Goal: Book appointment/travel/reservation

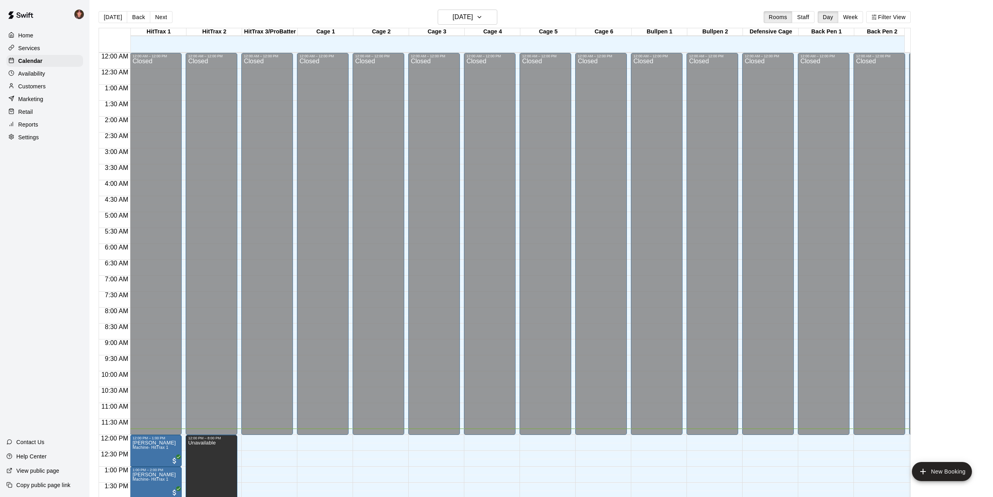
scroll to position [221, 0]
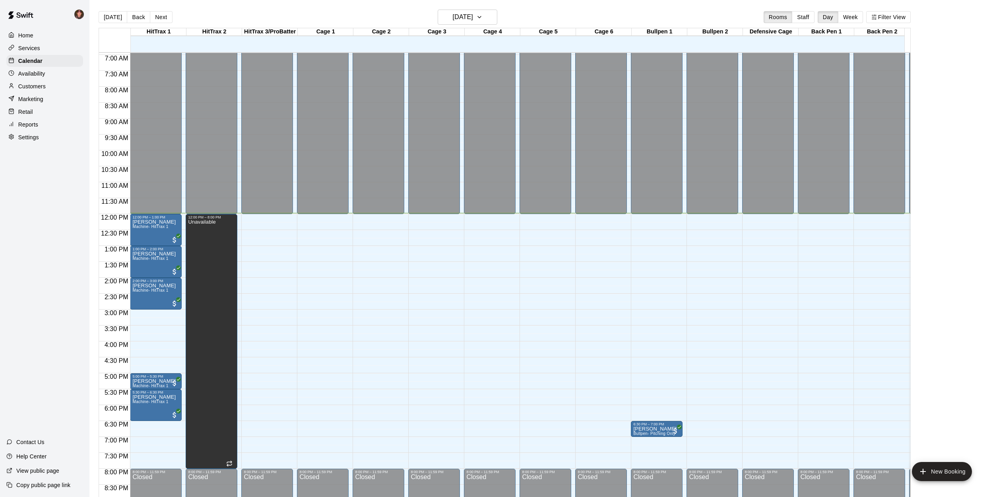
click at [91, 226] on main "[DATE] Back [DATE][DATE] Rooms Staff Day Week Filter View HitTrax 1 11 Mon HitT…" at bounding box center [541, 254] width 904 height 509
click at [97, 180] on div "[DATE] Back [DATE][DATE] Rooms Staff Day Week Filter View HitTrax 1 11 Mon HitT…" at bounding box center [505, 258] width 824 height 497
click at [93, 256] on div "[DATE] Back [DATE][DATE] Rooms Staff Day Week Filter View HitTrax 1 11 Mon HitT…" at bounding box center [505, 258] width 824 height 497
click at [93, 258] on div "[DATE] Back [DATE][DATE] Rooms Staff Day Week Filter View HitTrax 1 11 Mon HitT…" at bounding box center [505, 258] width 824 height 497
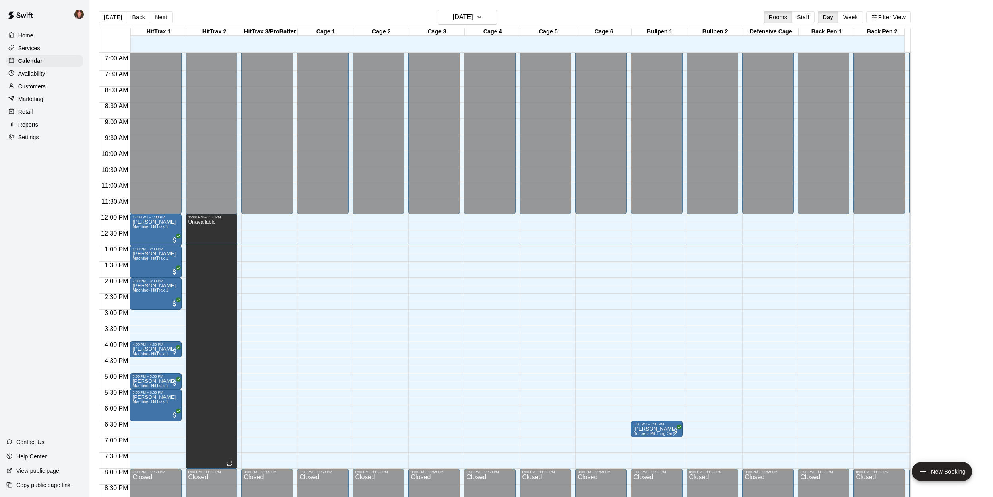
click at [93, 259] on div "[DATE] Back [DATE][DATE] Rooms Staff Day Week Filter View HitTrax 1 11 Mon HitT…" at bounding box center [505, 258] width 824 height 497
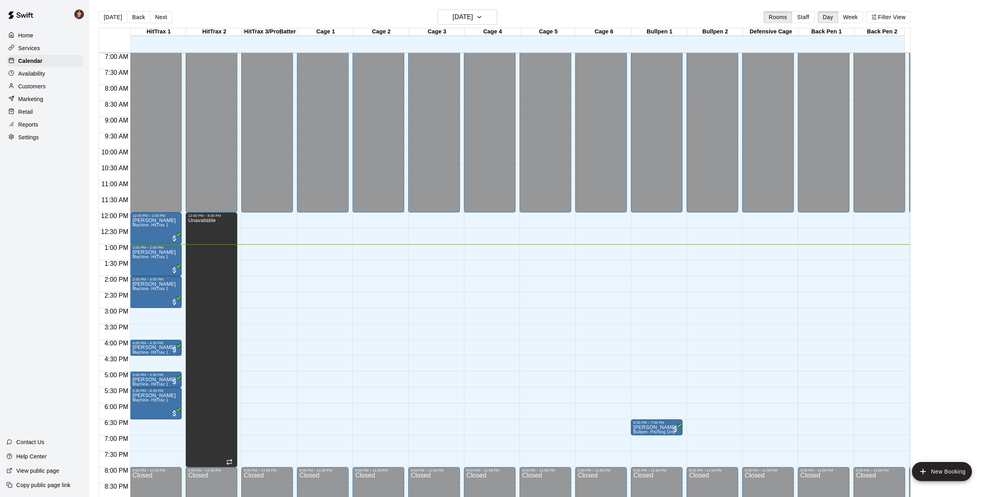
click at [92, 252] on main "[DATE] Back [DATE][DATE] Rooms Staff Day Week Filter View HitTrax 1 11 Mon HitT…" at bounding box center [541, 254] width 904 height 509
drag, startPoint x: 279, startPoint y: 247, endPoint x: 286, endPoint y: 258, distance: 13.4
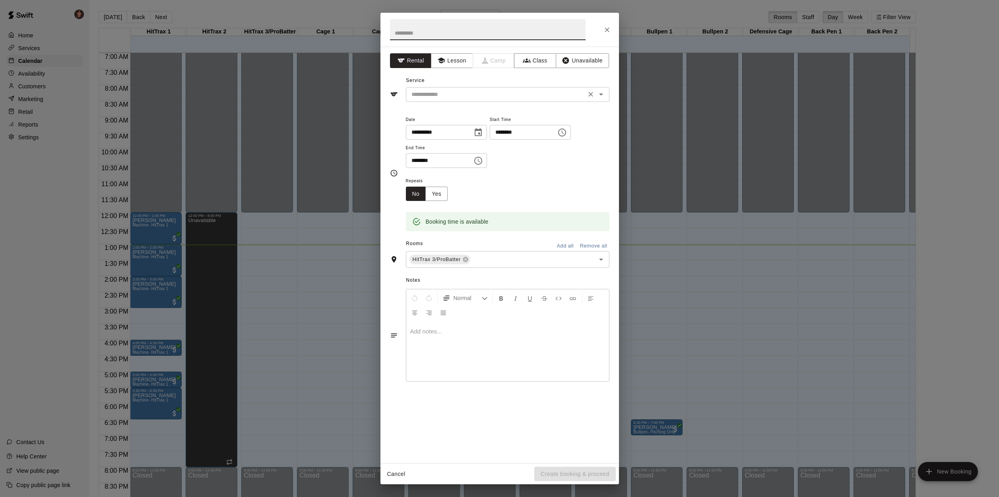
click at [506, 98] on input "text" at bounding box center [495, 94] width 175 height 10
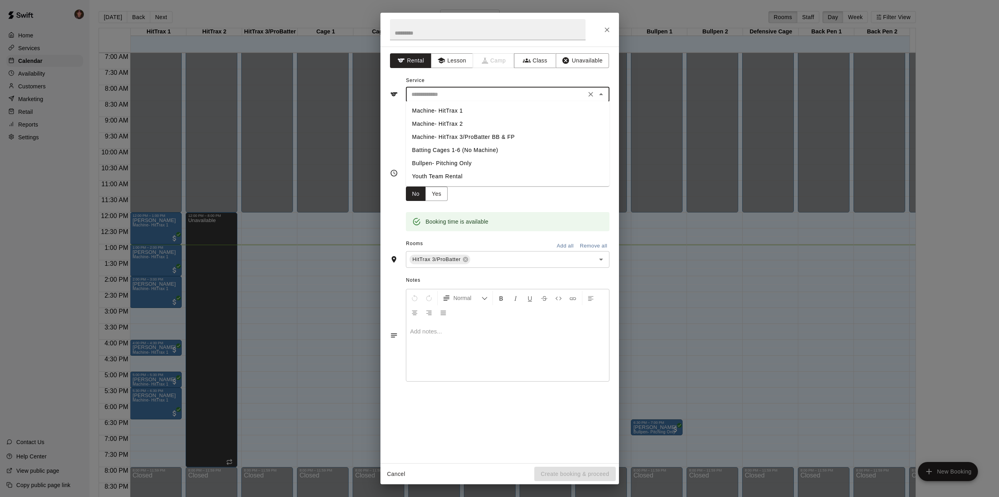
click at [444, 136] on li "Machine- HitTrax 3/ProBatter BB & FP" at bounding box center [508, 136] width 204 height 13
type input "**********"
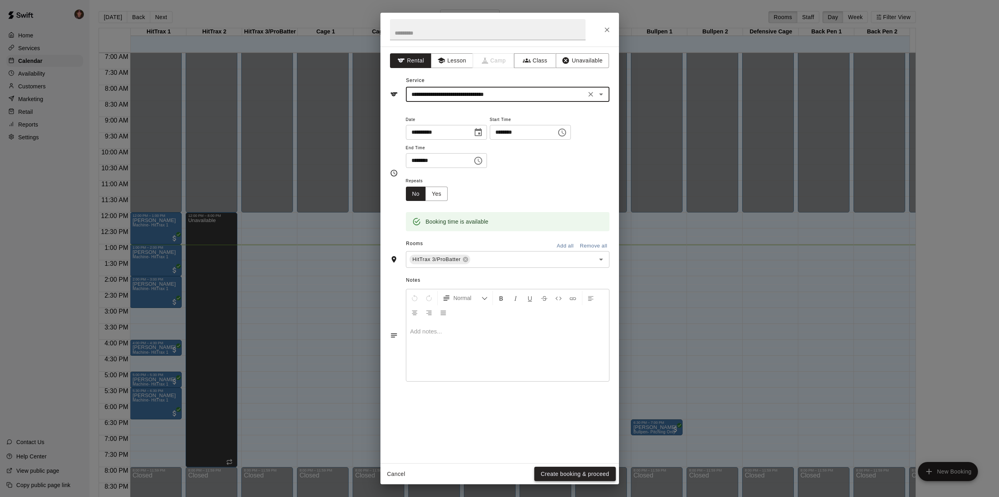
click at [572, 476] on button "Create booking & proceed" at bounding box center [575, 474] width 81 height 15
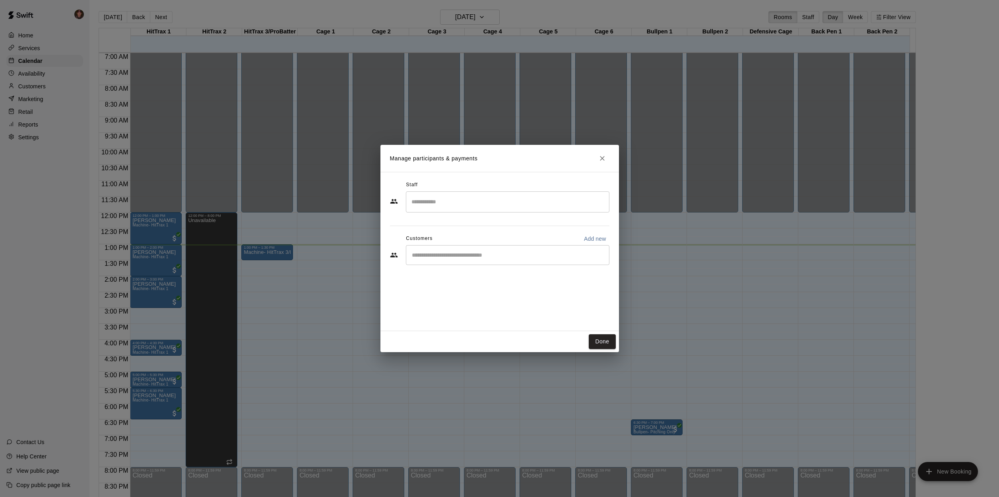
click at [436, 260] on div "​" at bounding box center [508, 255] width 204 height 20
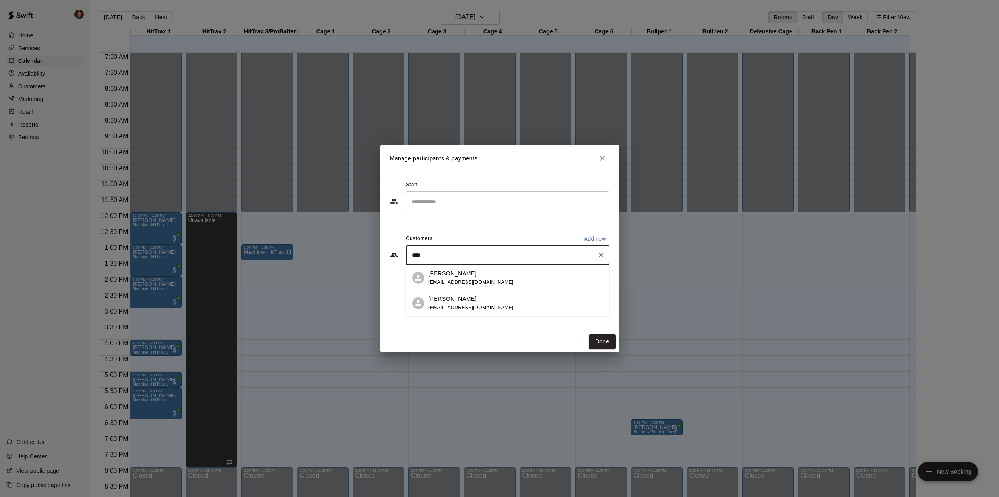
type input "*****"
drag, startPoint x: 482, startPoint y: 305, endPoint x: 492, endPoint y: 305, distance: 9.6
click at [482, 305] on span "[EMAIL_ADDRESS][DOMAIN_NAME]" at bounding box center [471, 308] width 86 height 6
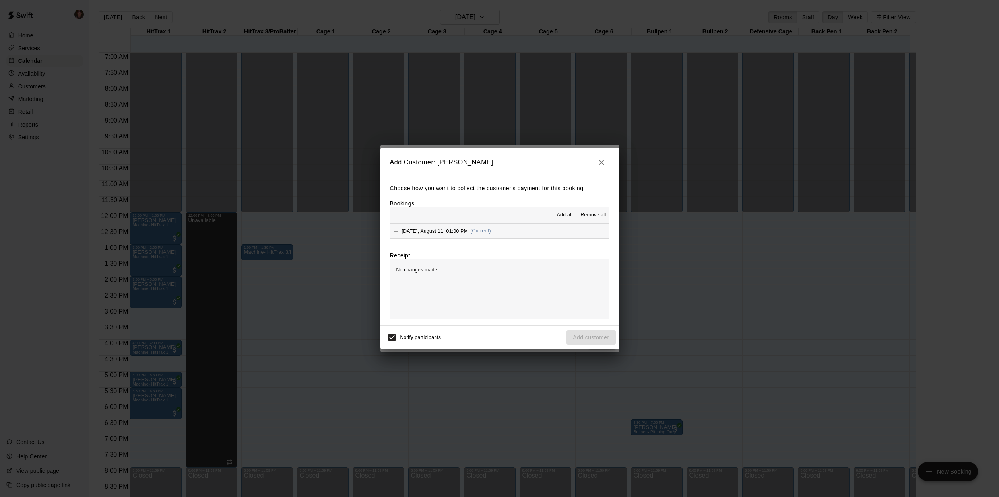
click at [533, 231] on button "[DATE], August 11: 01:00 PM (Current)" at bounding box center [500, 231] width 220 height 15
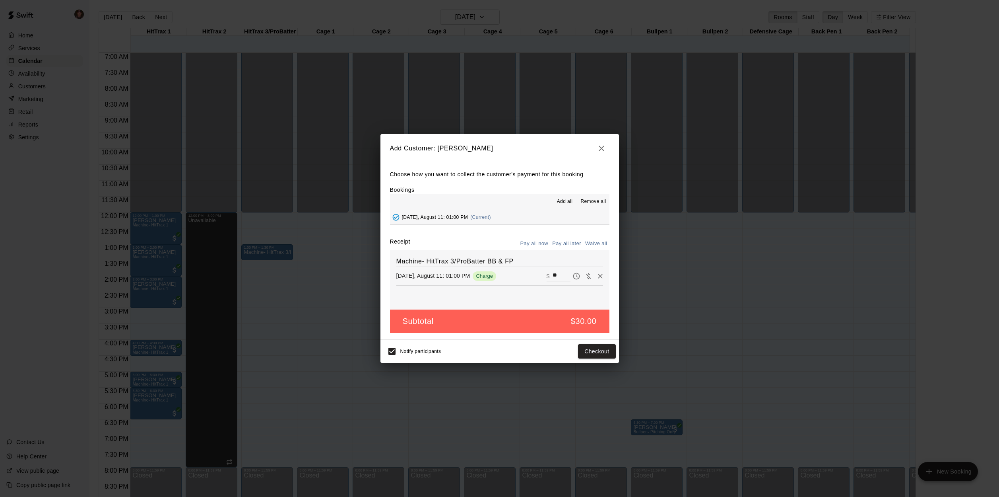
click at [601, 150] on icon "button" at bounding box center [602, 149] width 6 height 6
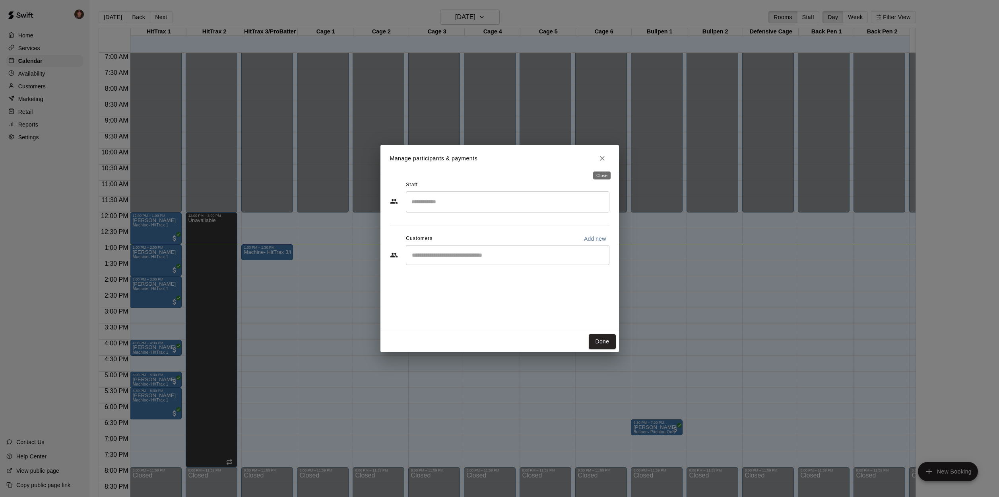
click at [600, 157] on icon "Close" at bounding box center [603, 158] width 8 height 8
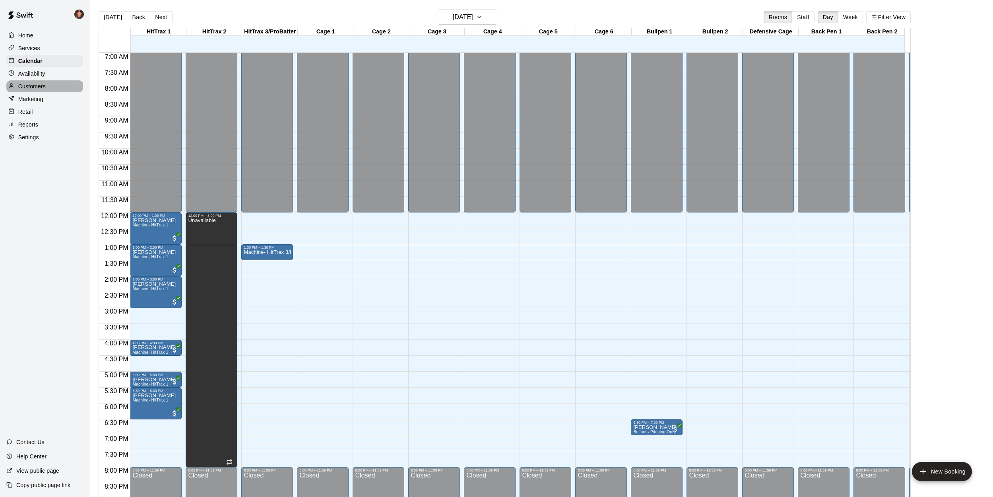
click at [32, 86] on p "Customers" at bounding box center [31, 86] width 27 height 8
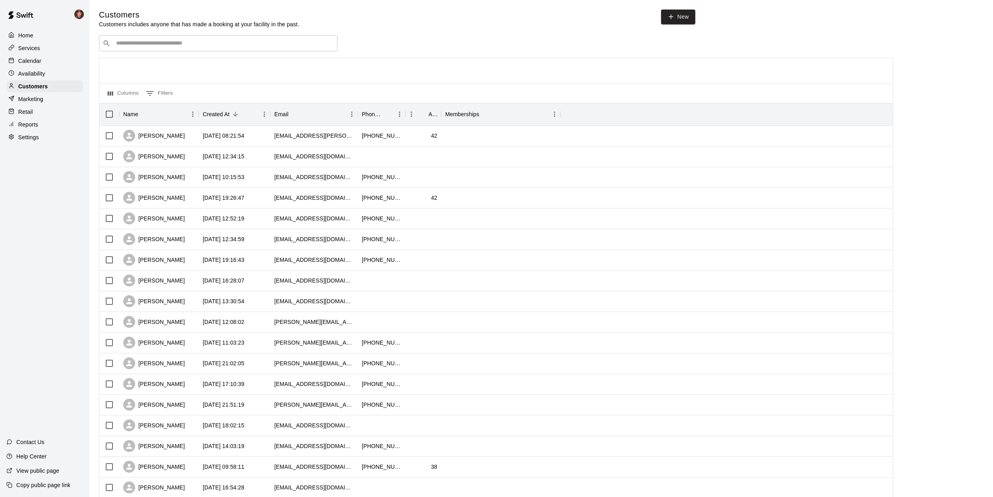
click at [247, 48] on div "​ ​" at bounding box center [218, 43] width 239 height 16
type input "*****"
click at [167, 87] on div "[PERSON_NAME]" at bounding box center [164, 85] width 86 height 8
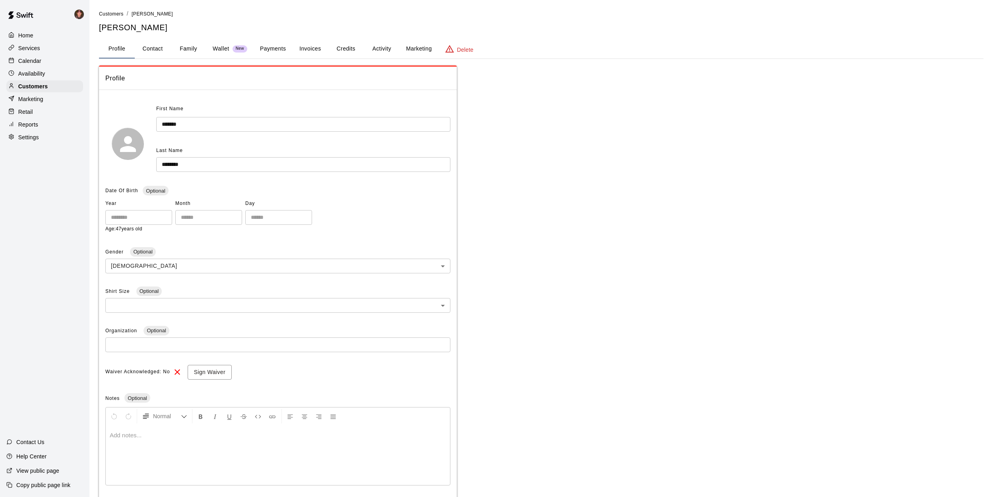
click at [381, 49] on button "Activity" at bounding box center [382, 48] width 36 height 19
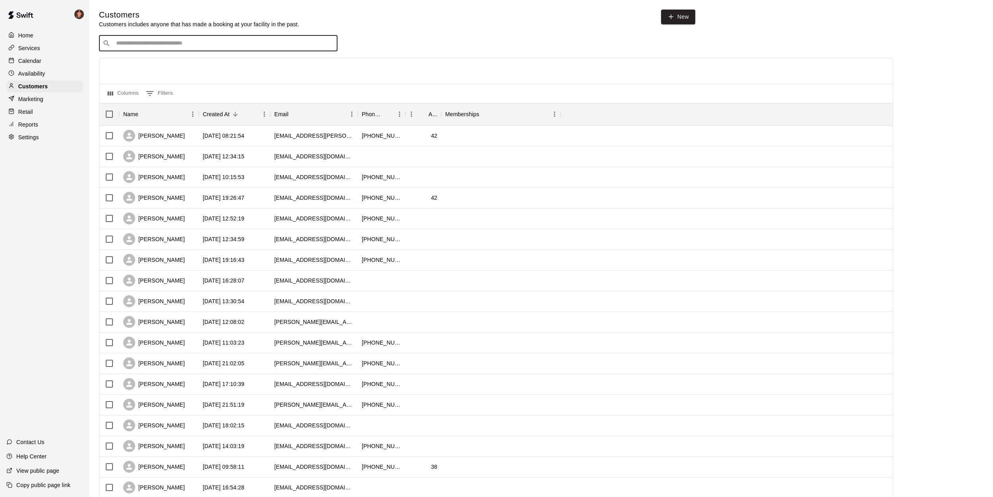
click at [165, 43] on input "Search customers by name or email" at bounding box center [224, 43] width 220 height 8
type input "****"
click at [173, 59] on div "[PERSON_NAME] [EMAIL_ADDRESS][DOMAIN_NAME]" at bounding box center [226, 63] width 210 height 17
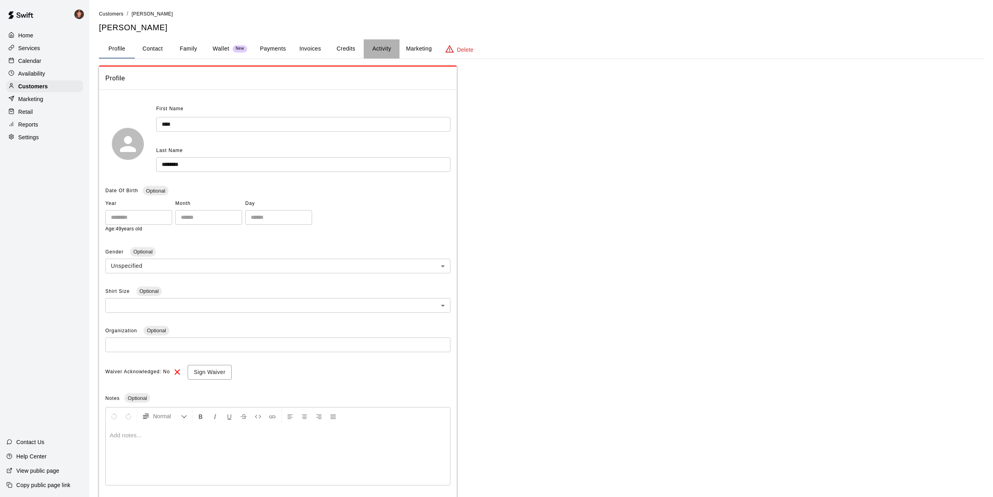
click at [383, 50] on button "Activity" at bounding box center [382, 48] width 36 height 19
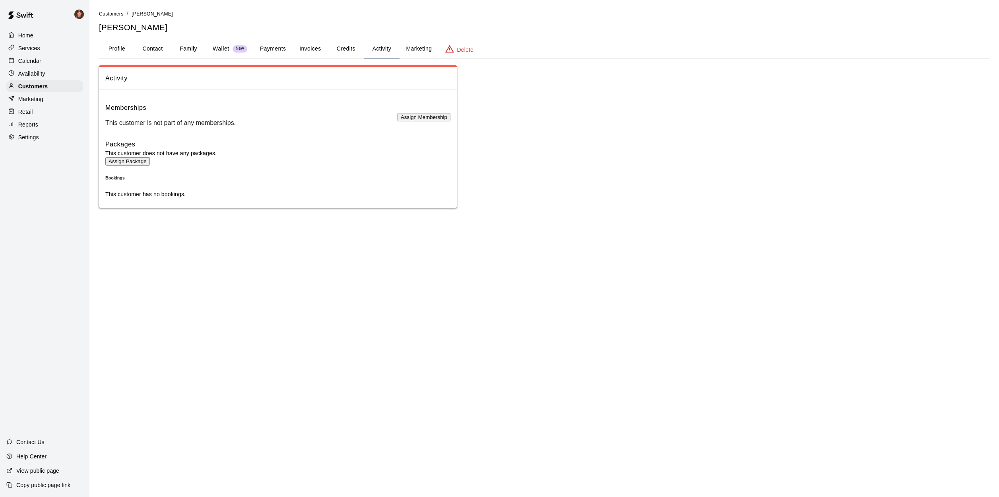
click at [280, 49] on button "Payments" at bounding box center [273, 48] width 39 height 19
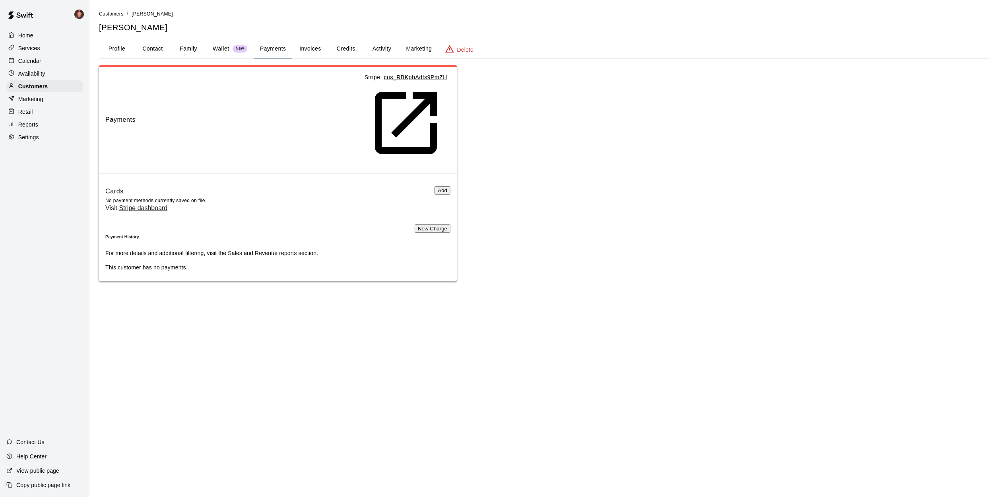
click at [27, 35] on p "Home" at bounding box center [25, 35] width 15 height 8
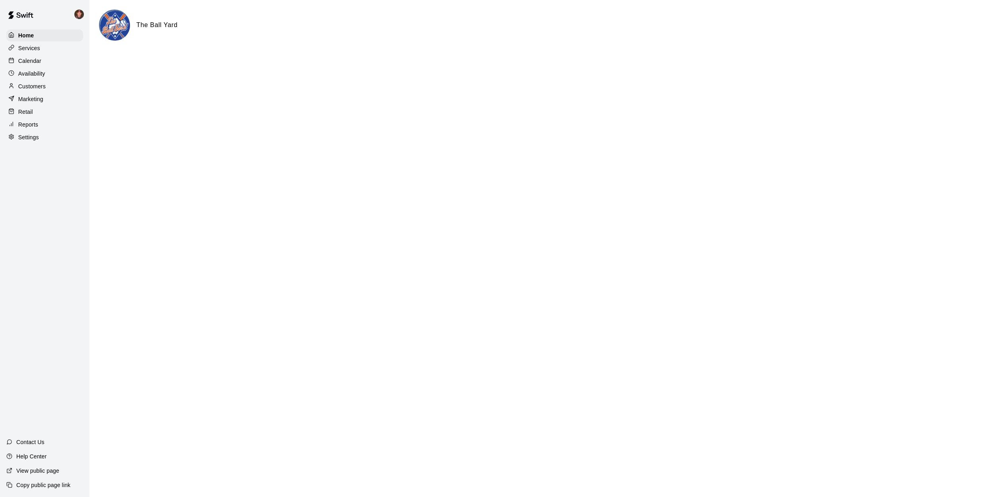
click at [24, 85] on p "Customers" at bounding box center [31, 86] width 27 height 8
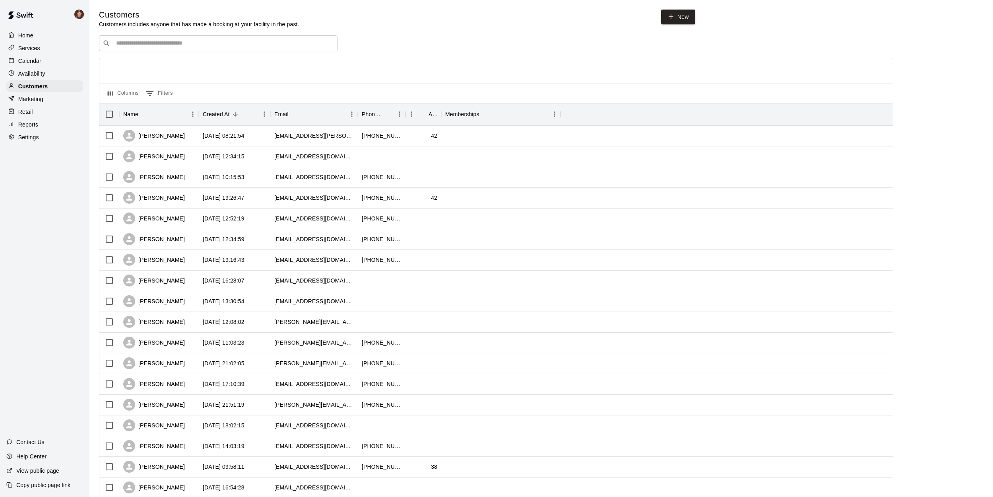
click at [93, 76] on div "Customers Customers includes anyone that has made a booking at your facility in…" at bounding box center [542, 337] width 898 height 655
click at [95, 91] on div "Customers Customers includes anyone that has made a booking at your facility in…" at bounding box center [542, 337] width 898 height 655
click at [93, 75] on div "Customers Customers includes anyone that has made a booking at your facility in…" at bounding box center [542, 337] width 898 height 655
click at [93, 73] on div "Customers Customers includes anyone that has made a booking at your facility in…" at bounding box center [542, 337] width 898 height 655
click at [370, 25] on div "Customers Customers includes anyone that has made a booking at your facility in…" at bounding box center [397, 19] width 597 height 19
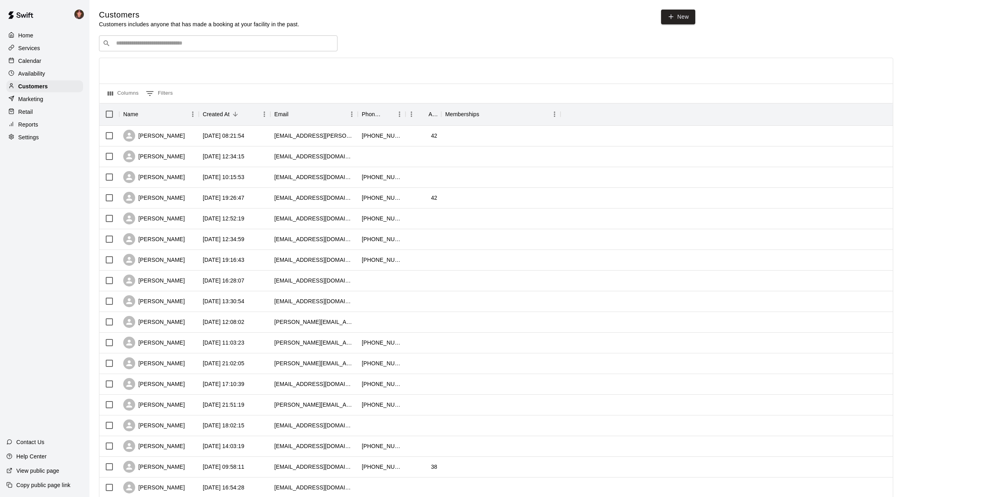
click at [373, 20] on div "Customers Customers includes anyone that has made a booking at your facility in…" at bounding box center [397, 19] width 597 height 19
click at [382, 22] on div "Customers Customers includes anyone that has made a booking at your facility in…" at bounding box center [397, 19] width 597 height 19
click at [380, 21] on div "Customers Customers includes anyone that has made a booking at your facility in…" at bounding box center [397, 19] width 597 height 19
click at [28, 58] on p "Calendar" at bounding box center [29, 61] width 23 height 8
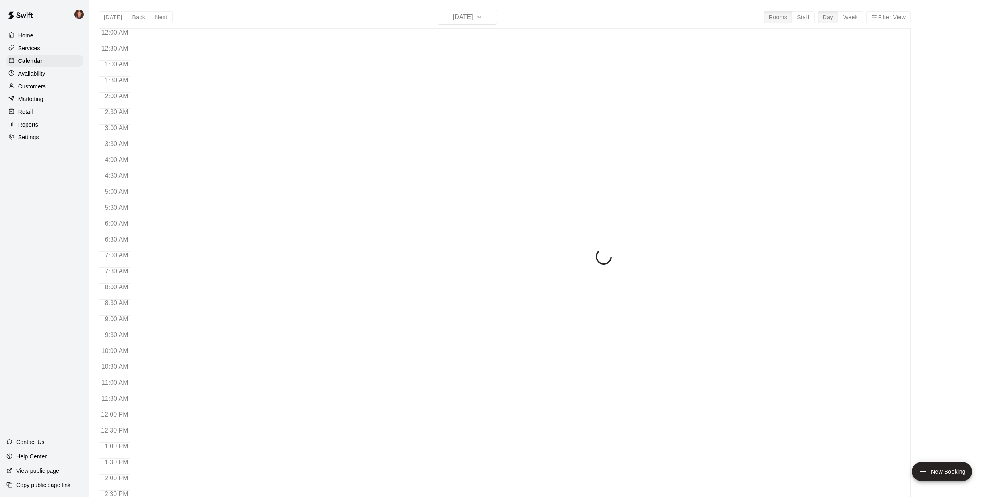
scroll to position [287, 0]
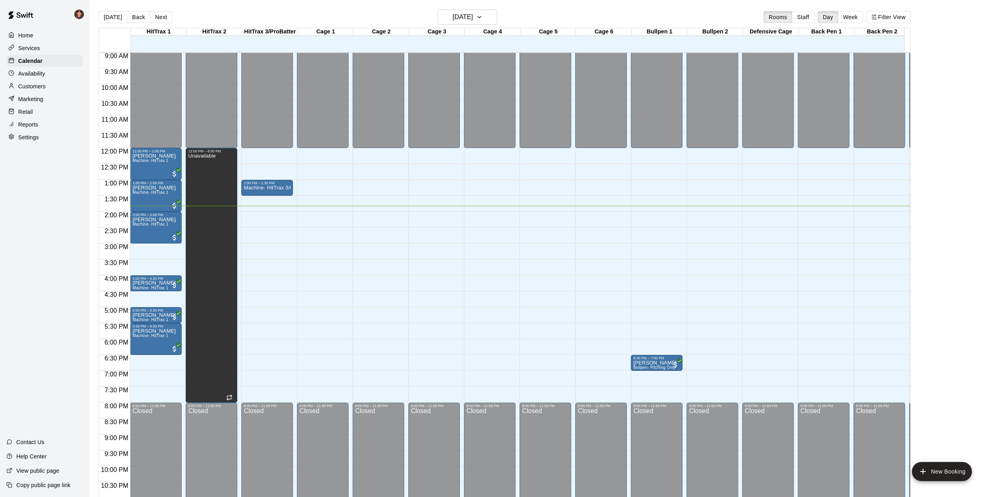
click at [95, 239] on div "[DATE] Back [DATE][DATE] Rooms Staff Day Week Filter View HitTrax 1 11 Mon HitT…" at bounding box center [505, 258] width 824 height 497
click at [110, 17] on button "[DATE]" at bounding box center [113, 17] width 29 height 12
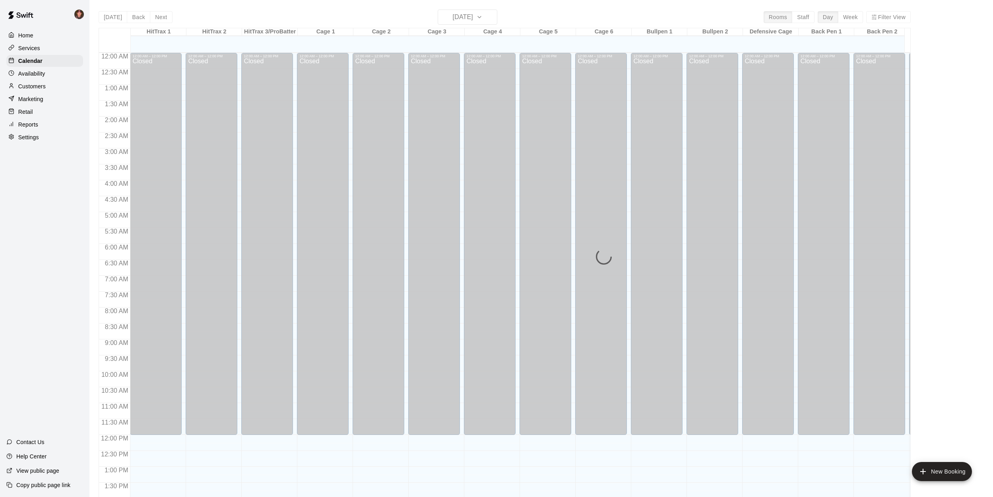
scroll to position [287, 0]
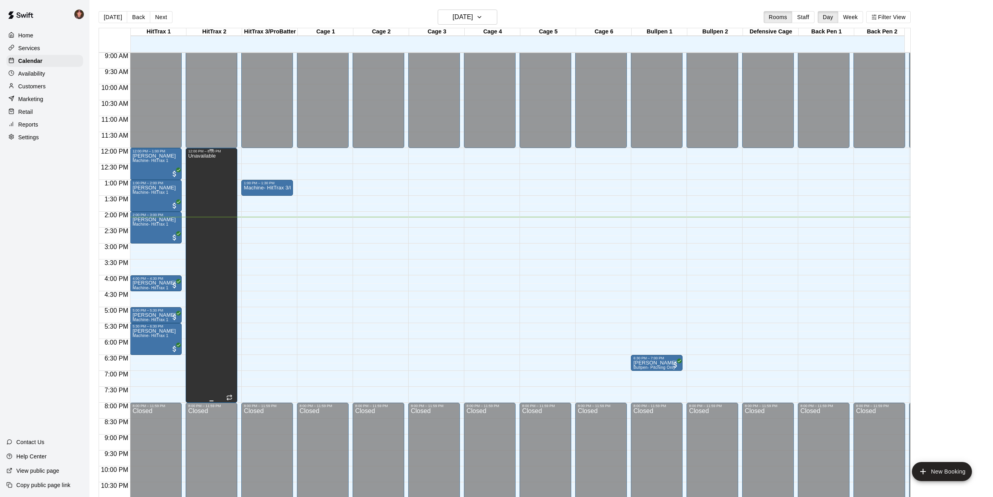
click at [206, 369] on div "Unavailable" at bounding box center [201, 401] width 27 height 497
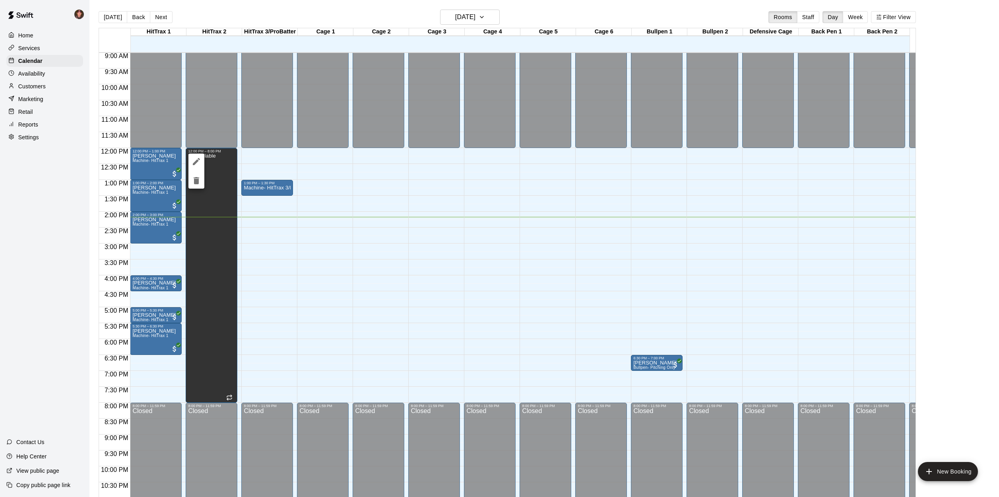
click at [148, 385] on div at bounding box center [499, 248] width 999 height 497
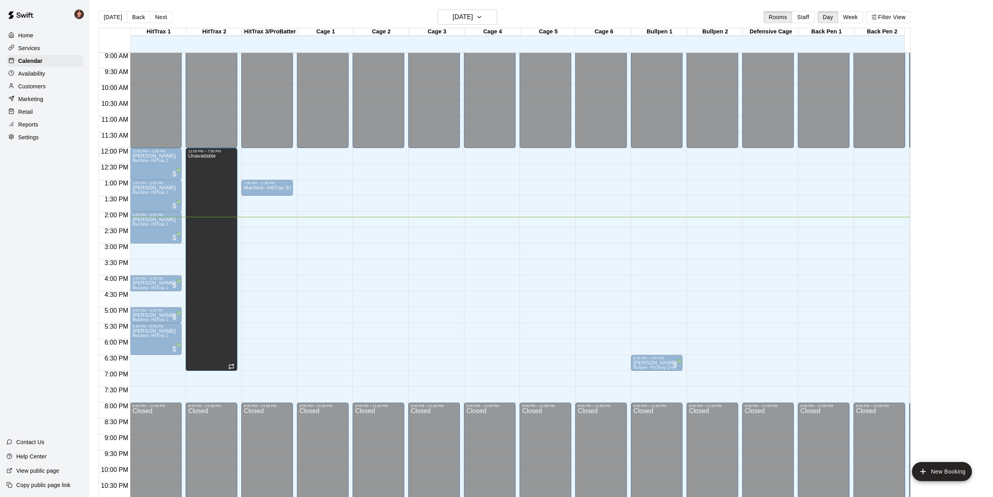
drag, startPoint x: 212, startPoint y: 401, endPoint x: 212, endPoint y: 377, distance: 24.3
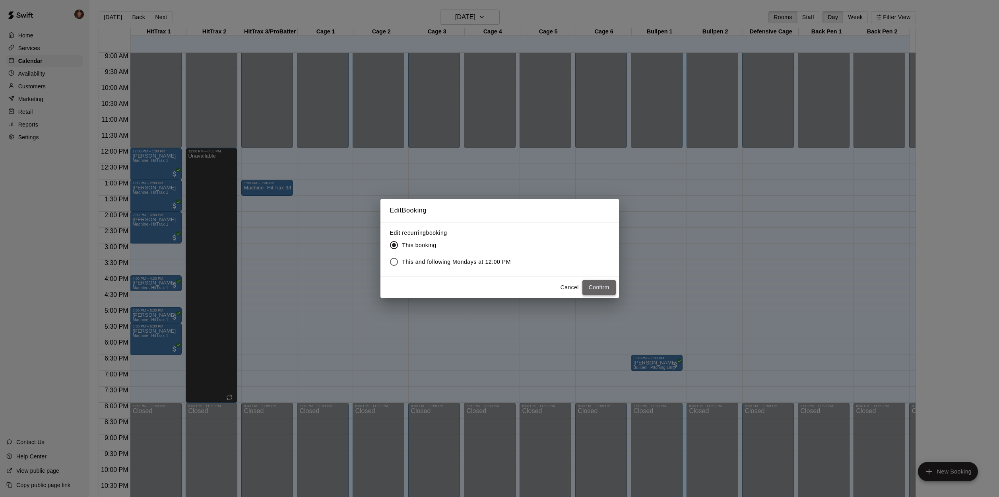
click at [602, 286] on button "Confirm" at bounding box center [599, 287] width 33 height 15
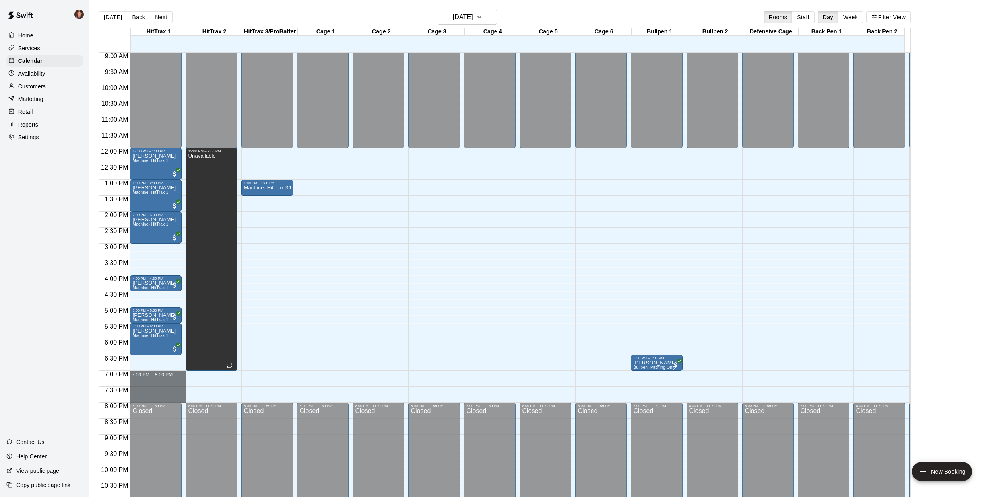
drag, startPoint x: 163, startPoint y: 373, endPoint x: 159, endPoint y: 398, distance: 25.4
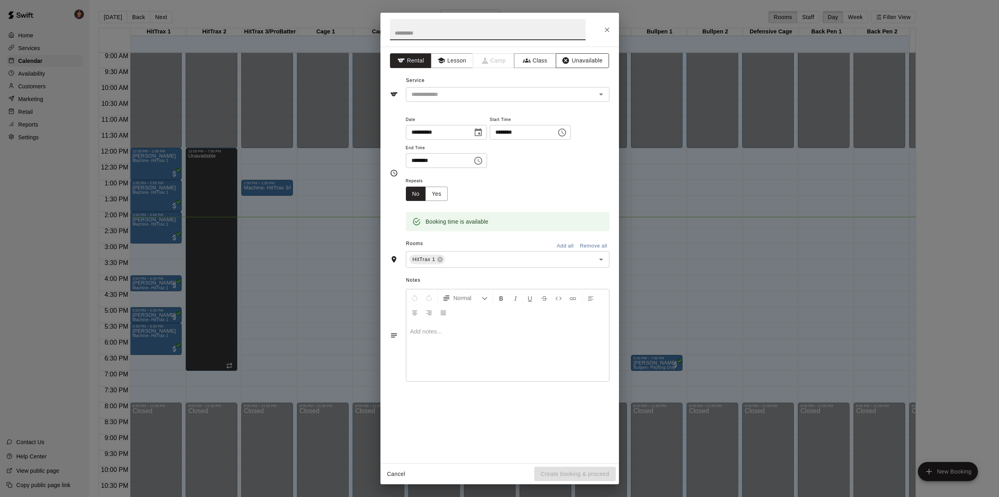
click at [587, 60] on button "Unavailable" at bounding box center [582, 60] width 53 height 15
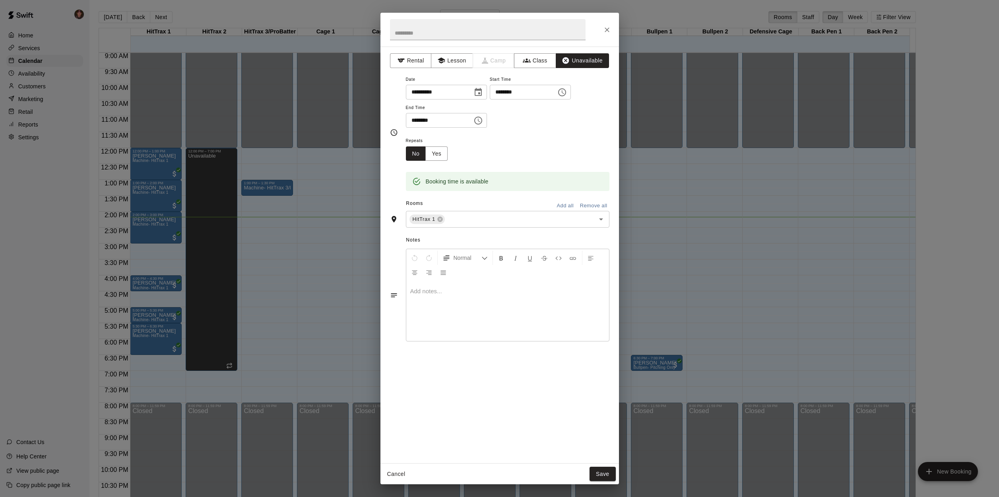
click at [562, 204] on button "Add all" at bounding box center [565, 206] width 25 height 12
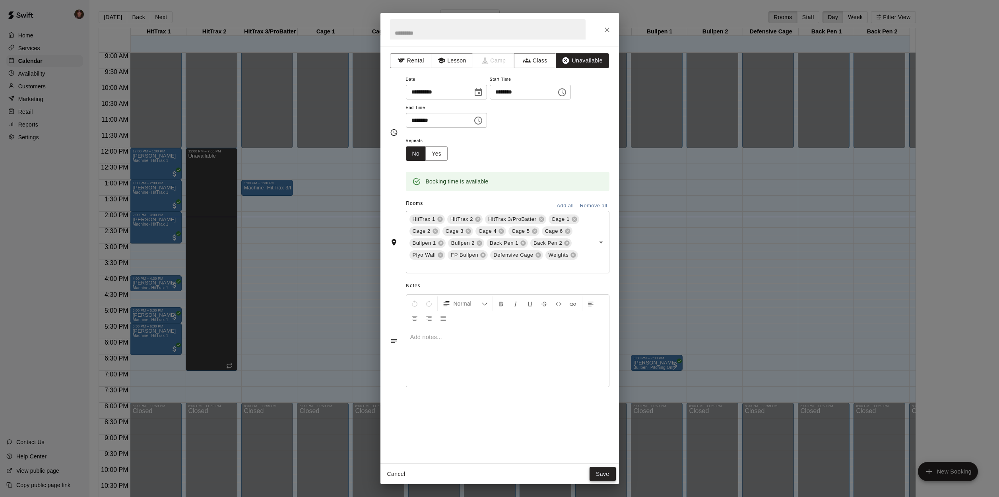
click at [603, 475] on button "Save" at bounding box center [603, 474] width 26 height 15
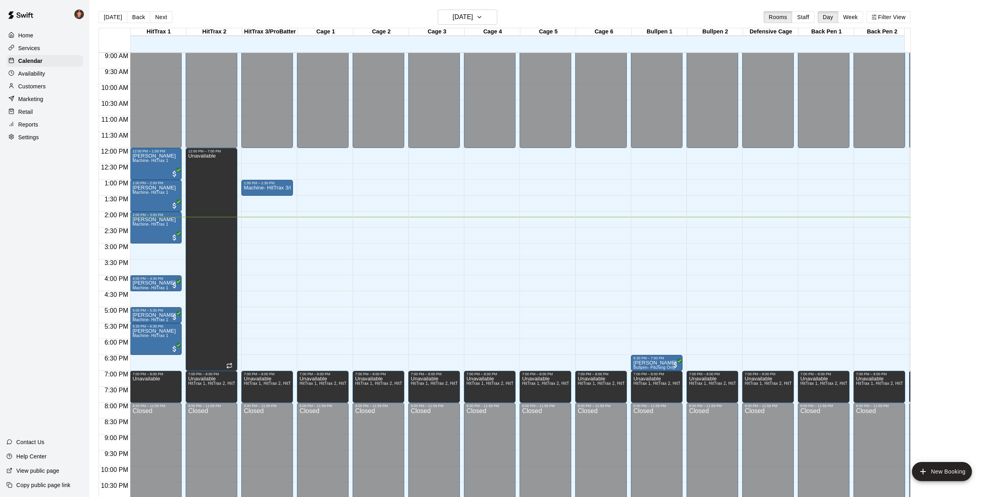
click at [93, 367] on div "[DATE] Back [DATE][DATE] Rooms Staff Day Week Filter View HitTrax 1 11 Mon HitT…" at bounding box center [505, 258] width 824 height 497
click at [92, 350] on main "[DATE] Back [DATE][DATE] Rooms Staff Day Week Filter View HitTrax 1 11 Mon HitT…" at bounding box center [541, 254] width 904 height 509
click at [160, 16] on button "Next" at bounding box center [161, 17] width 22 height 12
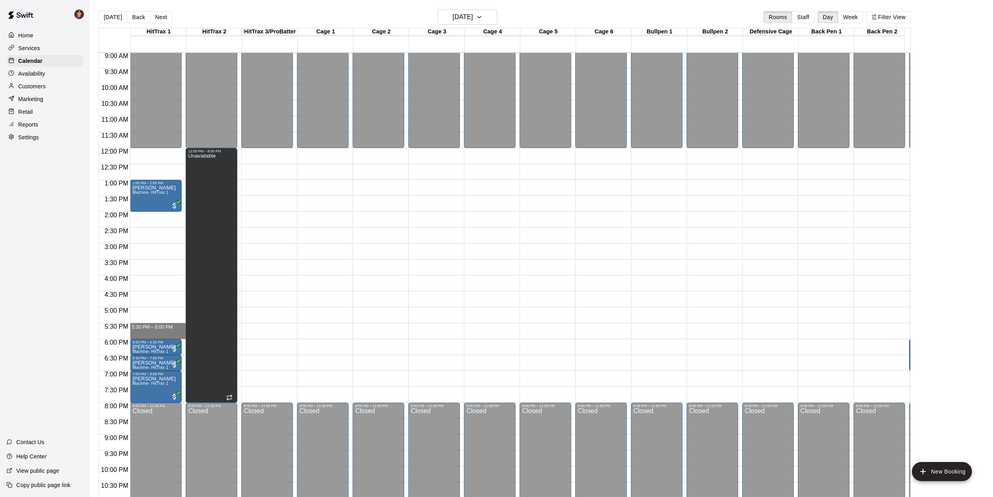
drag, startPoint x: 163, startPoint y: 323, endPoint x: 160, endPoint y: 335, distance: 12.3
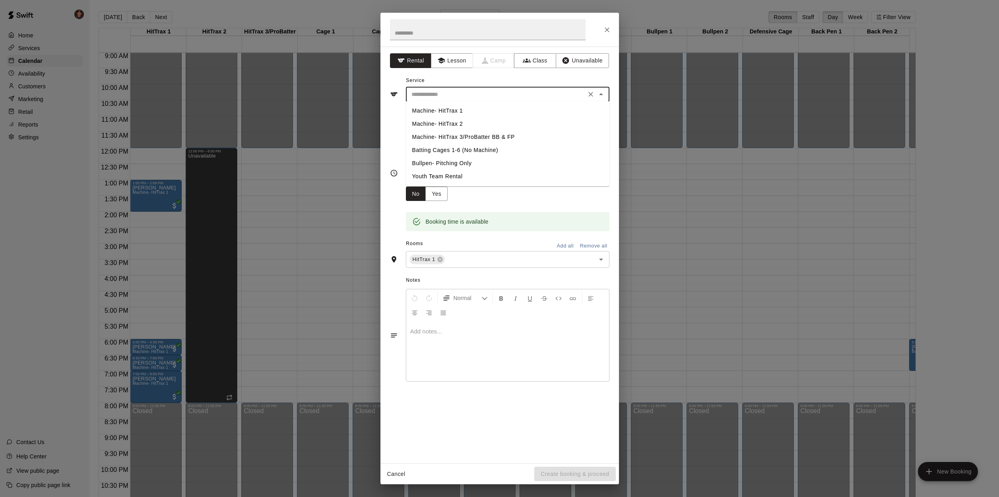
click at [498, 97] on input "text" at bounding box center [495, 94] width 175 height 10
click at [445, 109] on li "Machine- HitTrax 1" at bounding box center [508, 110] width 204 height 13
type input "**********"
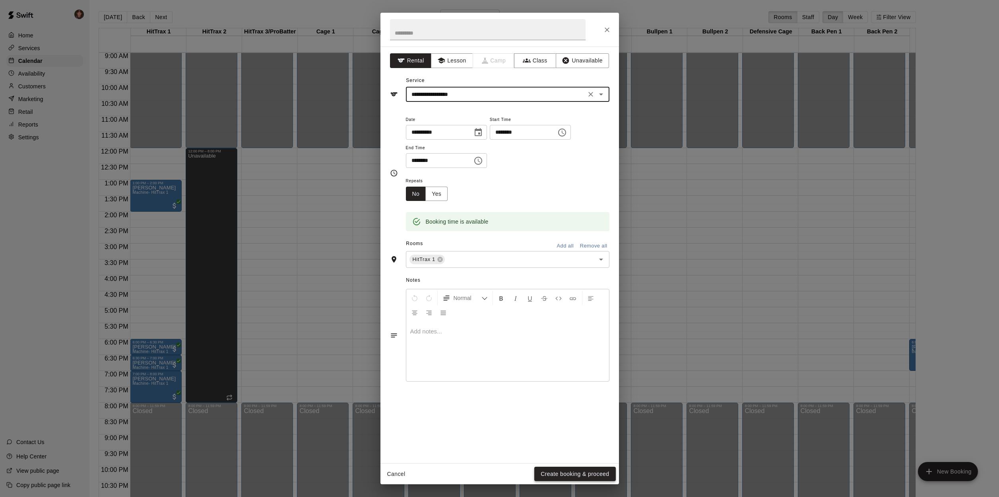
click at [569, 472] on button "Create booking & proceed" at bounding box center [575, 474] width 81 height 15
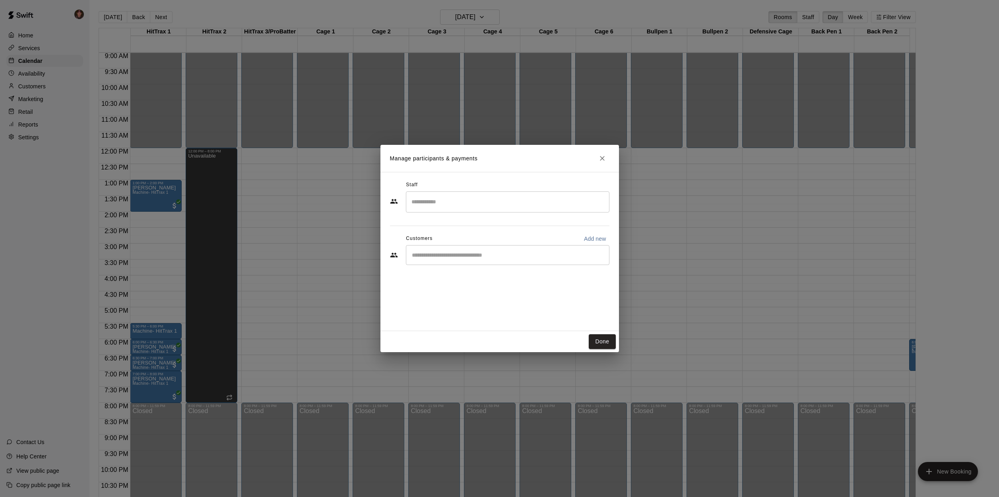
click at [437, 253] on input "Start typing to search customers..." at bounding box center [508, 255] width 196 height 8
type input "*****"
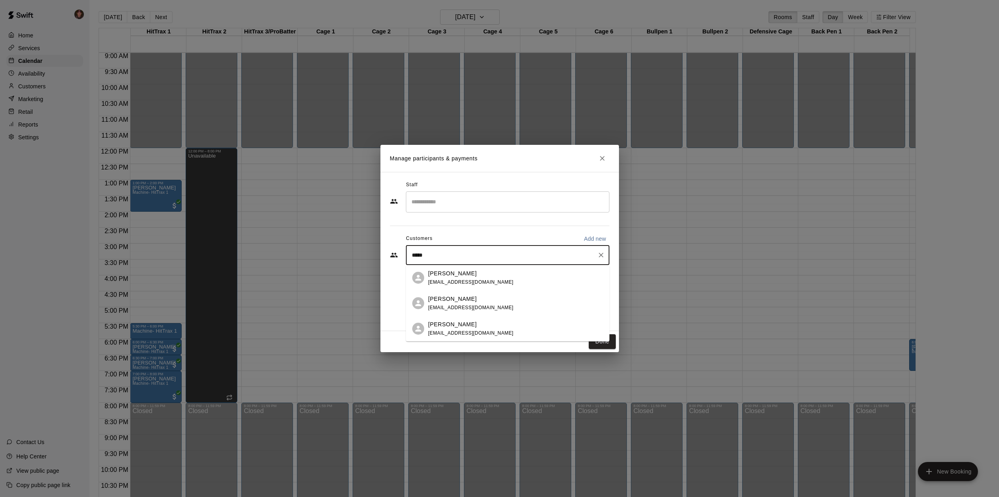
click at [486, 303] on div "Jake Dewey jdewey98@gmail.com" at bounding box center [515, 303] width 175 height 17
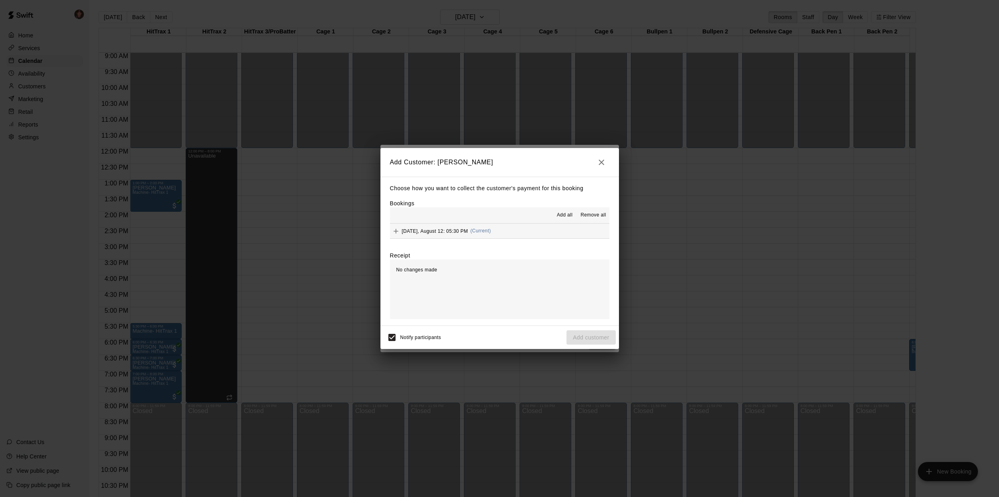
click at [555, 231] on button "Tuesday, August 12: 05:30 PM (Current)" at bounding box center [500, 231] width 220 height 15
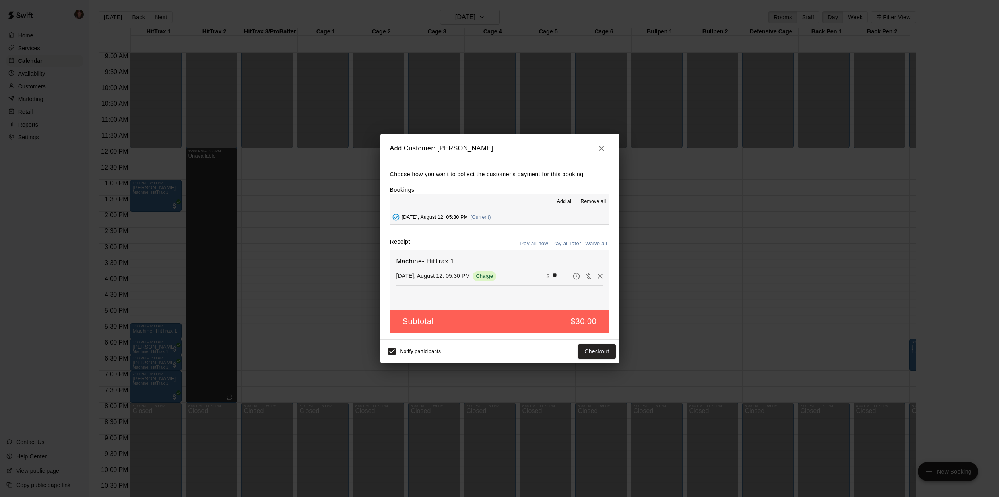
click at [568, 245] on button "Pay all later" at bounding box center [566, 243] width 33 height 12
click at [595, 349] on button "Add customer" at bounding box center [591, 351] width 49 height 15
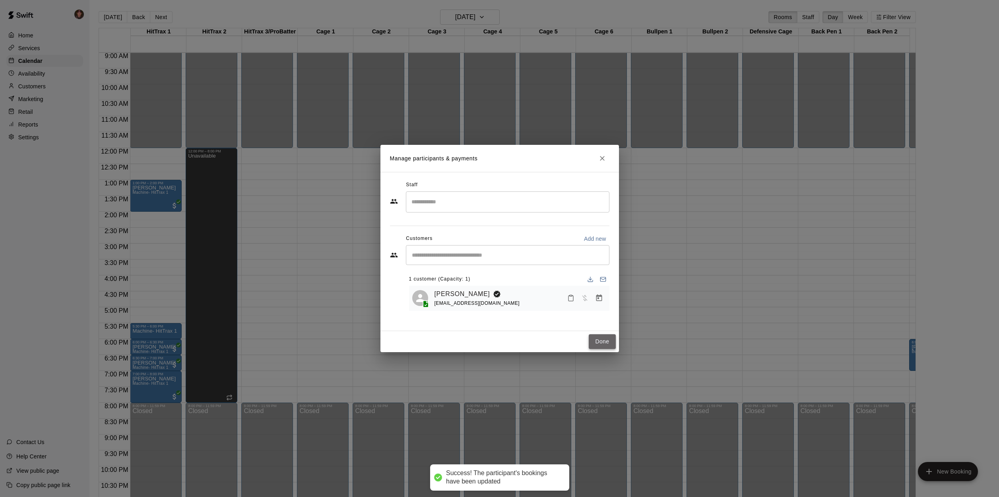
click at [601, 342] on button "Done" at bounding box center [602, 341] width 27 height 15
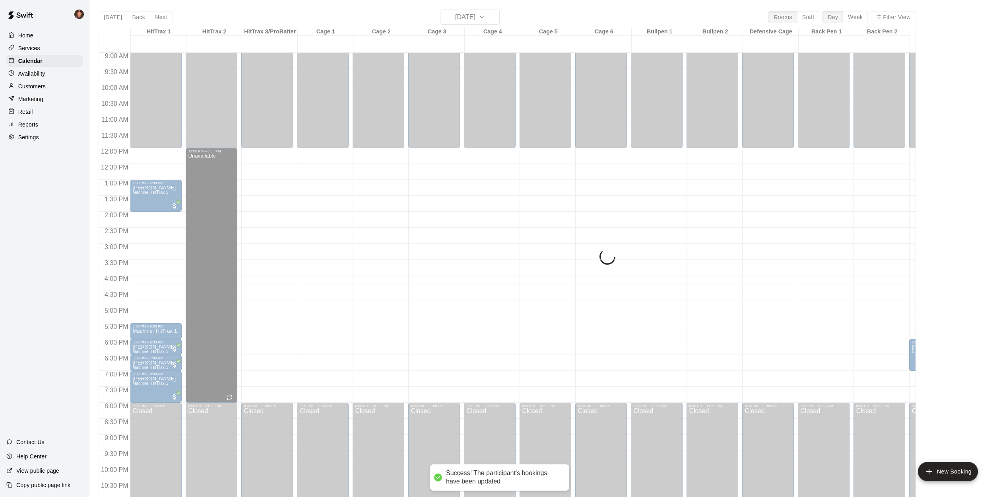
drag, startPoint x: 89, startPoint y: 304, endPoint x: 113, endPoint y: 294, distance: 26.7
click at [89, 304] on div "Home Services Calendar Availability Customers Marketing Retail Reports Settings…" at bounding box center [44, 248] width 89 height 497
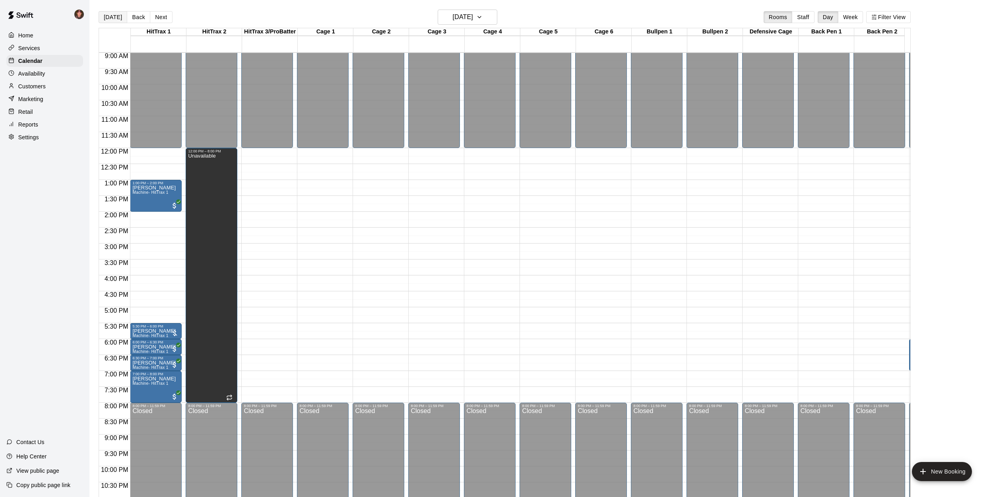
click at [108, 18] on button "[DATE]" at bounding box center [113, 17] width 29 height 12
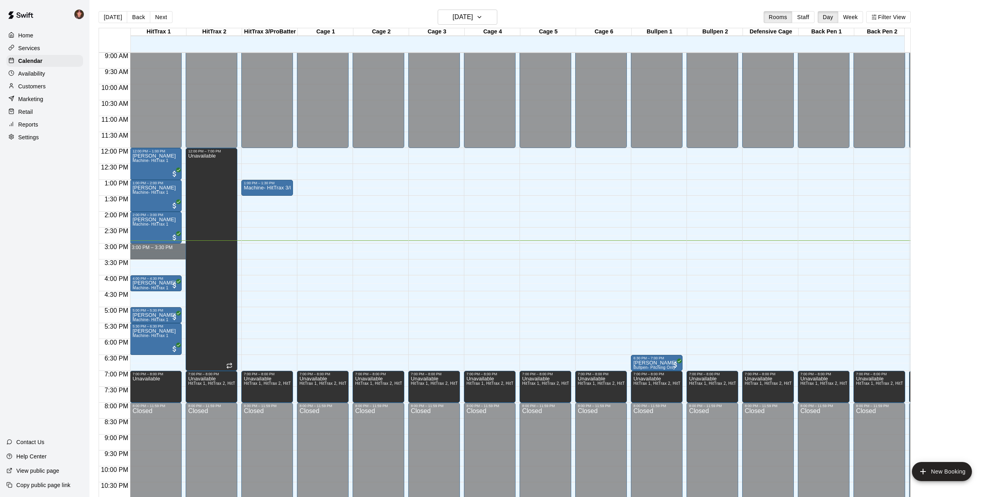
drag, startPoint x: 168, startPoint y: 245, endPoint x: 169, endPoint y: 258, distance: 12.4
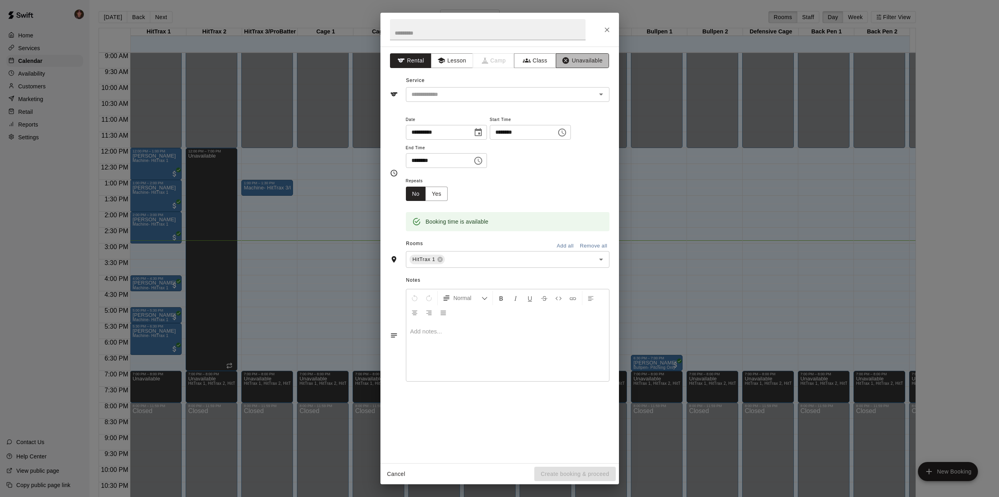
click at [591, 61] on button "Unavailable" at bounding box center [582, 60] width 53 height 15
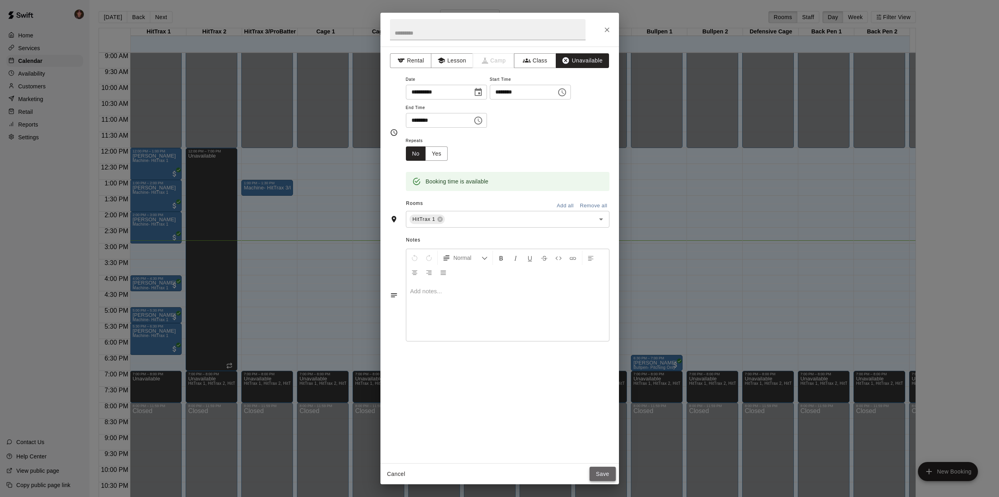
click at [598, 474] on button "Save" at bounding box center [603, 474] width 26 height 15
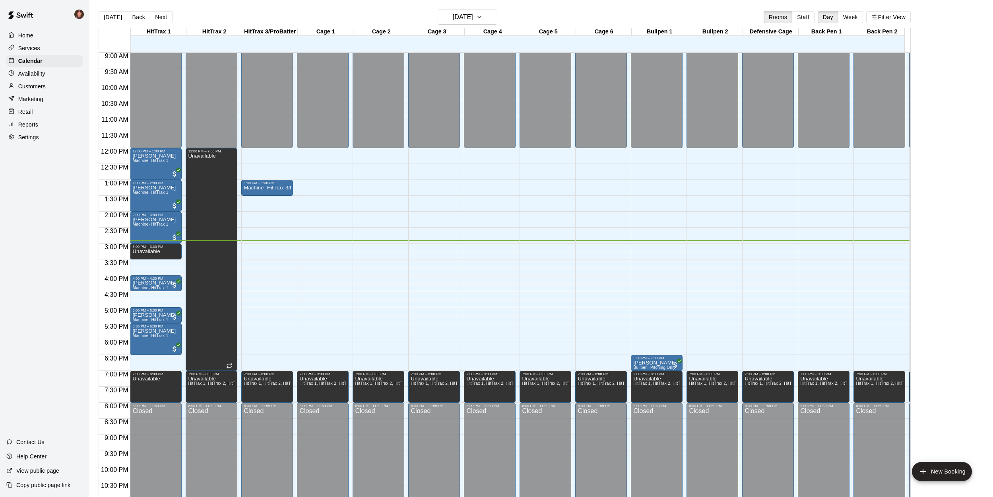
click at [90, 326] on main "Today Back Next Monday Aug 11 Rooms Staff Day Week Filter View HitTrax 1 11 Mon…" at bounding box center [541, 254] width 904 height 509
